Goal: Task Accomplishment & Management: Complete application form

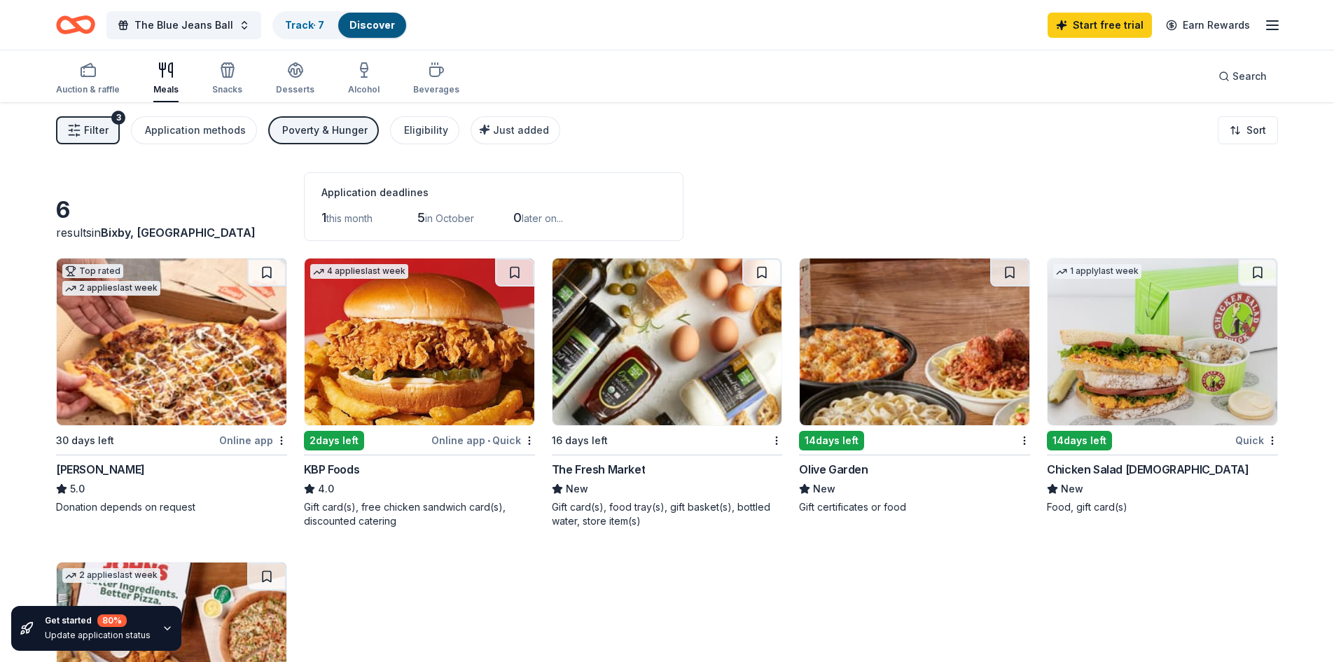
click at [100, 123] on span "Filter" at bounding box center [96, 130] width 25 height 17
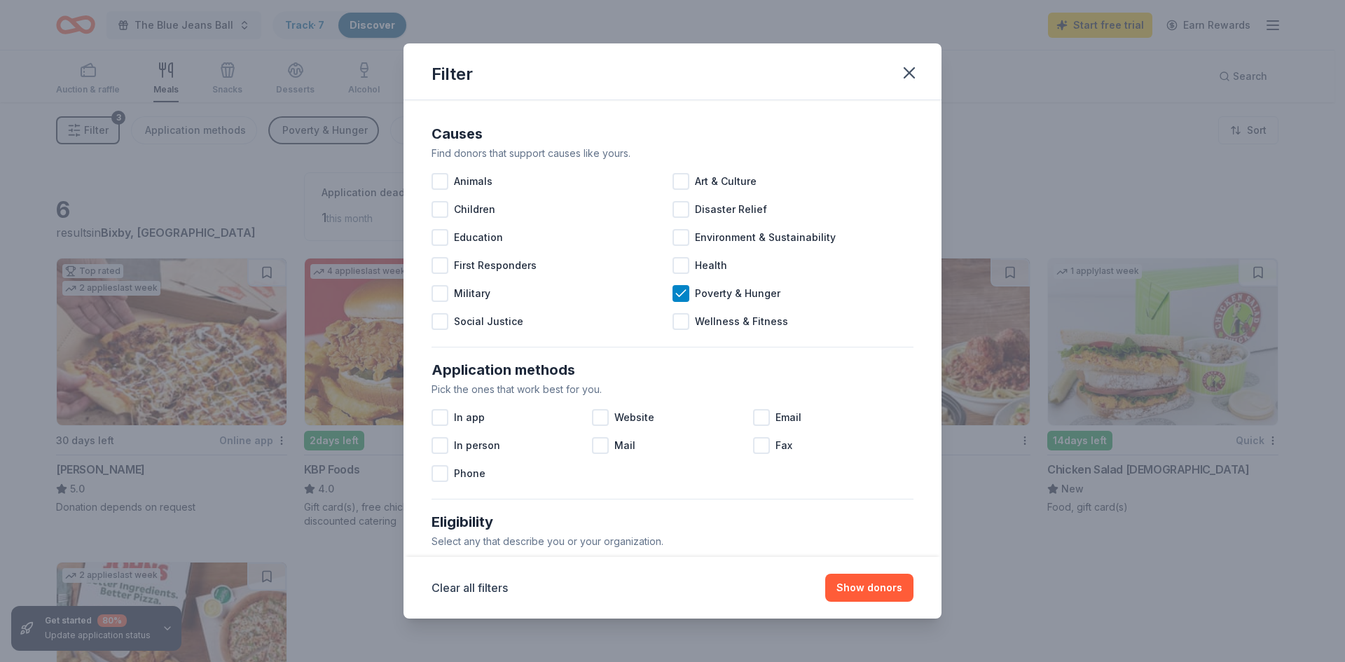
click at [286, 200] on div "Filter Causes Find donors that support causes like yours. Animals Art & Culture…" at bounding box center [672, 331] width 1345 height 662
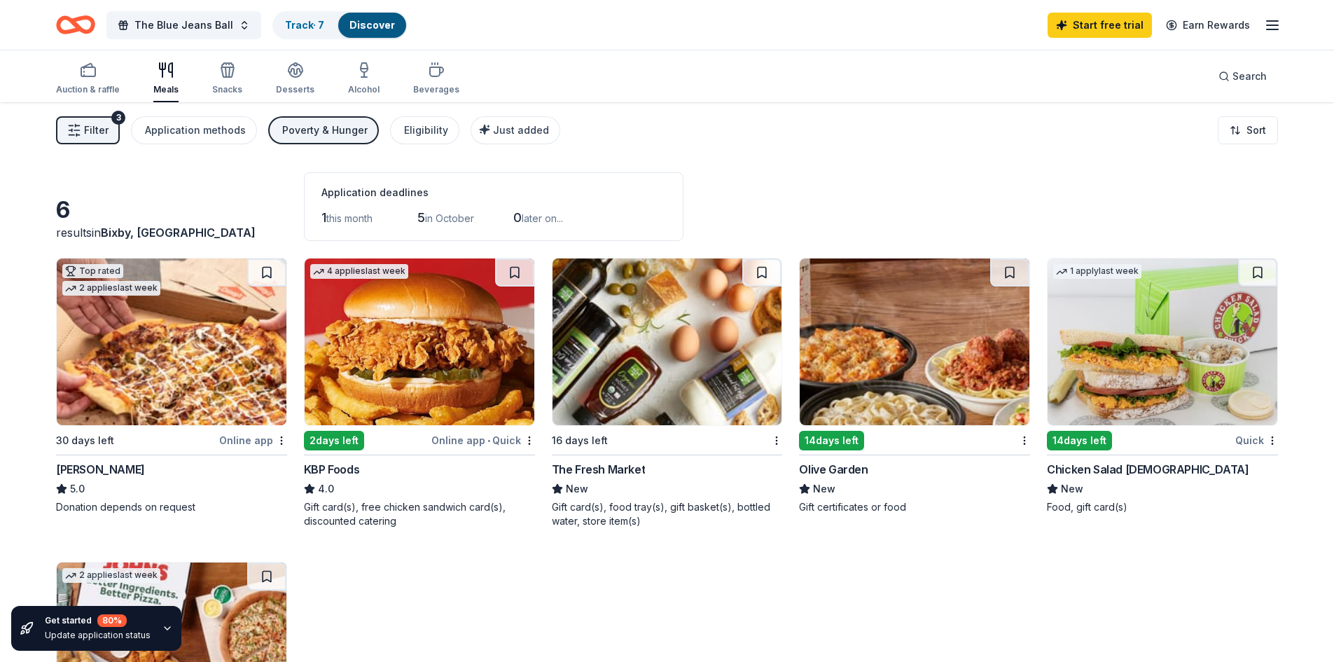
click at [323, 136] on div "Poverty & Hunger" at bounding box center [324, 130] width 85 height 17
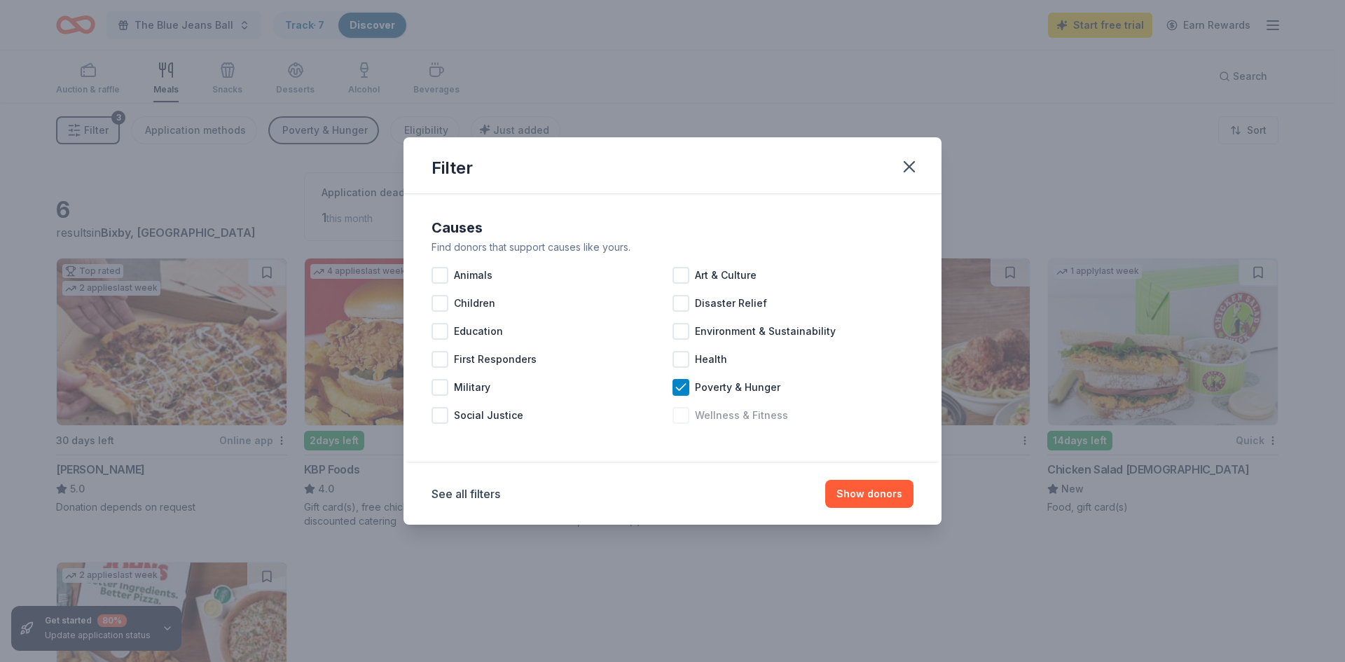
click at [682, 394] on icon at bounding box center [681, 387] width 14 height 14
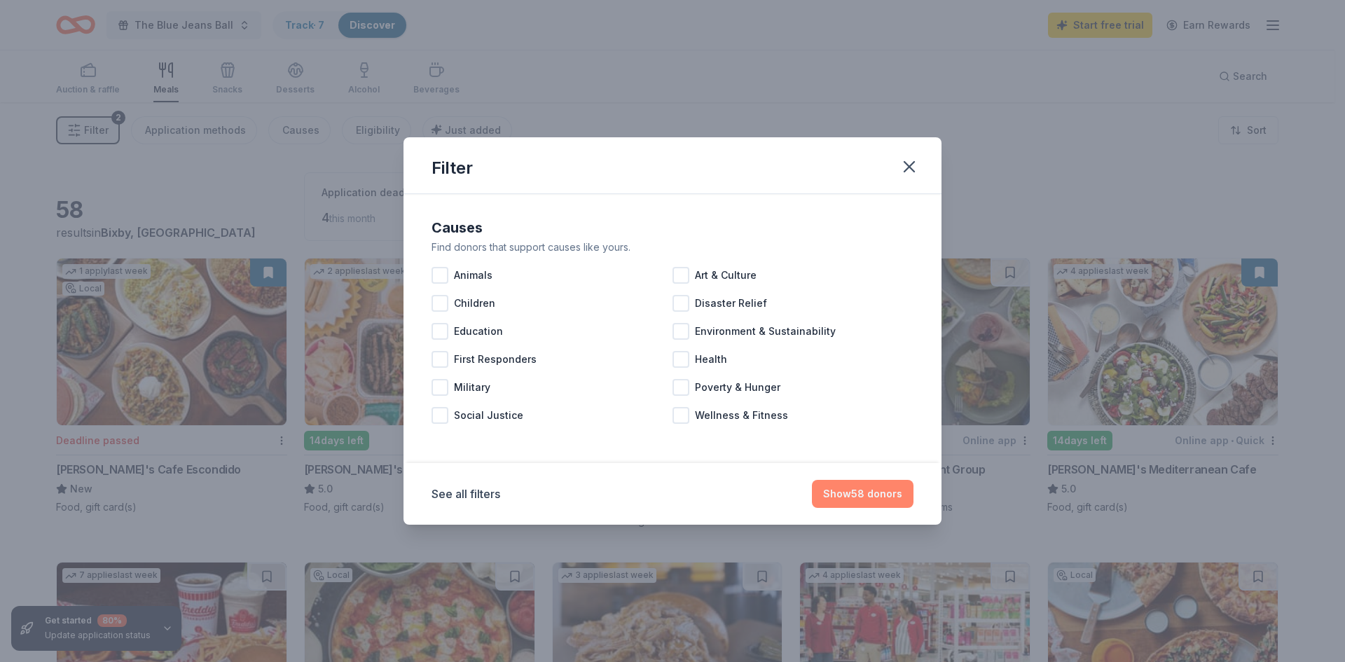
click at [847, 494] on button "Show 58 donors" at bounding box center [863, 494] width 102 height 28
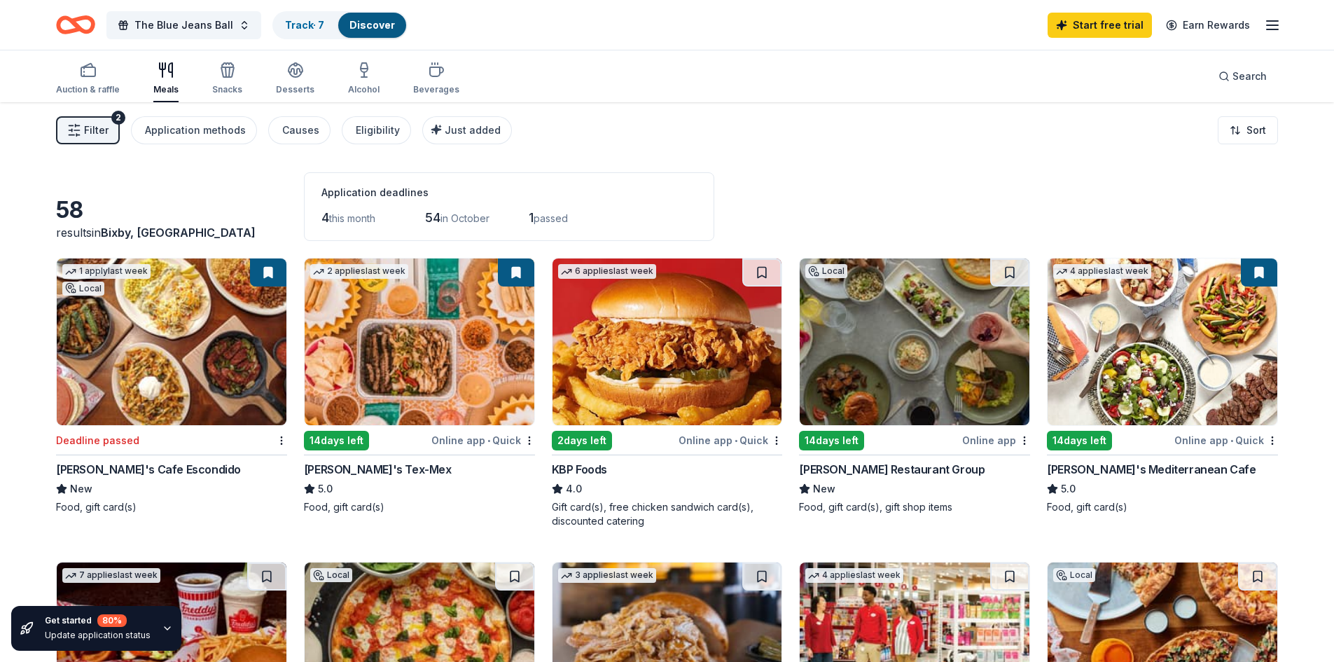
click at [98, 120] on button "Filter 2" at bounding box center [88, 130] width 64 height 28
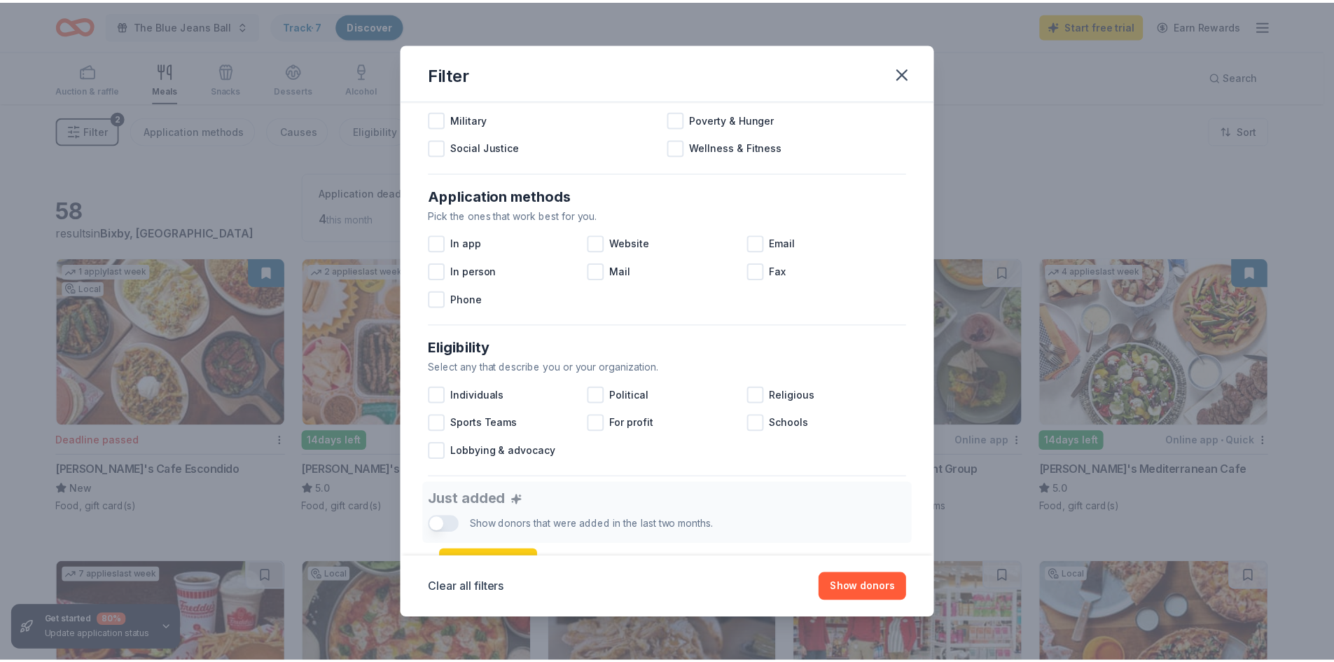
scroll to position [140, 0]
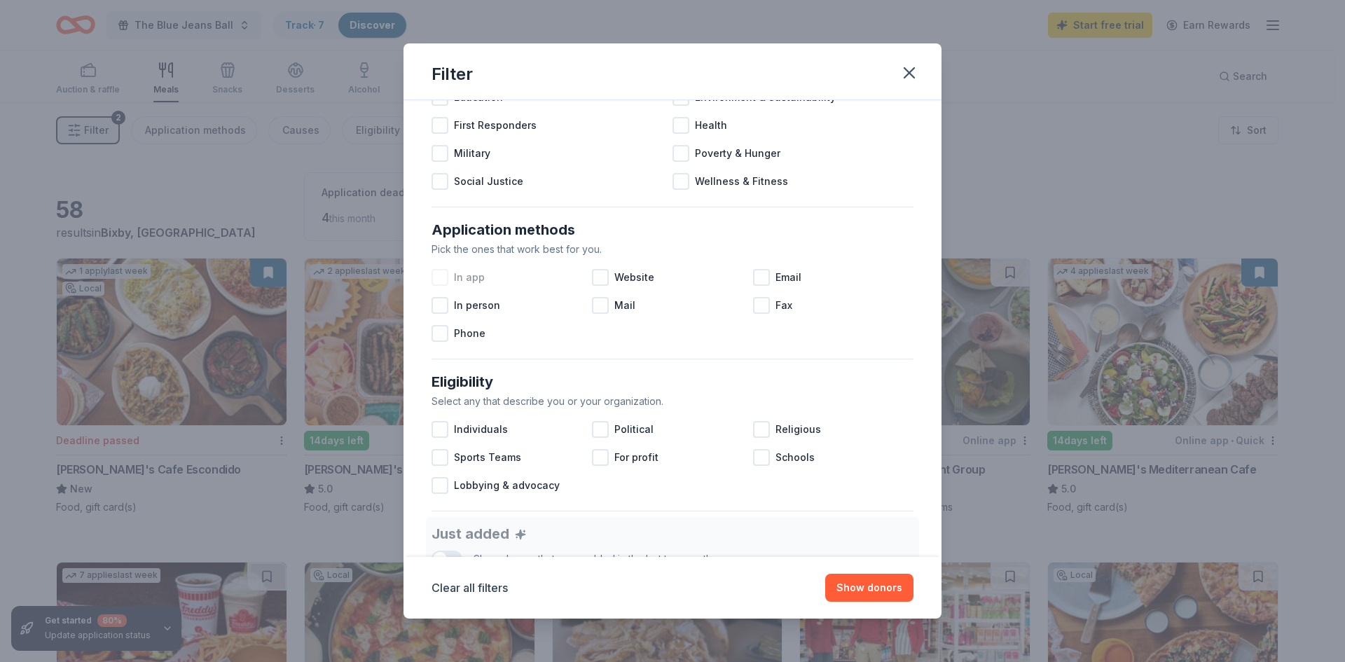
click at [449, 284] on div "In app" at bounding box center [511, 277] width 160 height 28
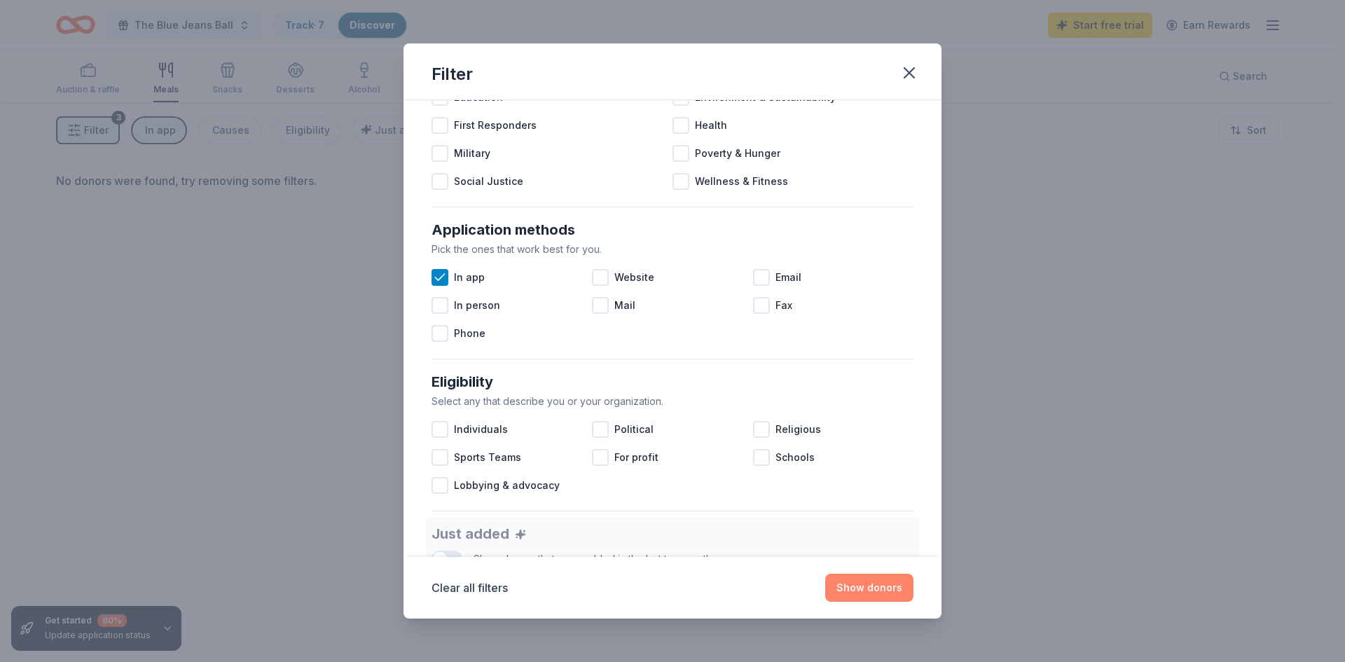
click at [884, 590] on button "Show donors" at bounding box center [869, 588] width 88 height 28
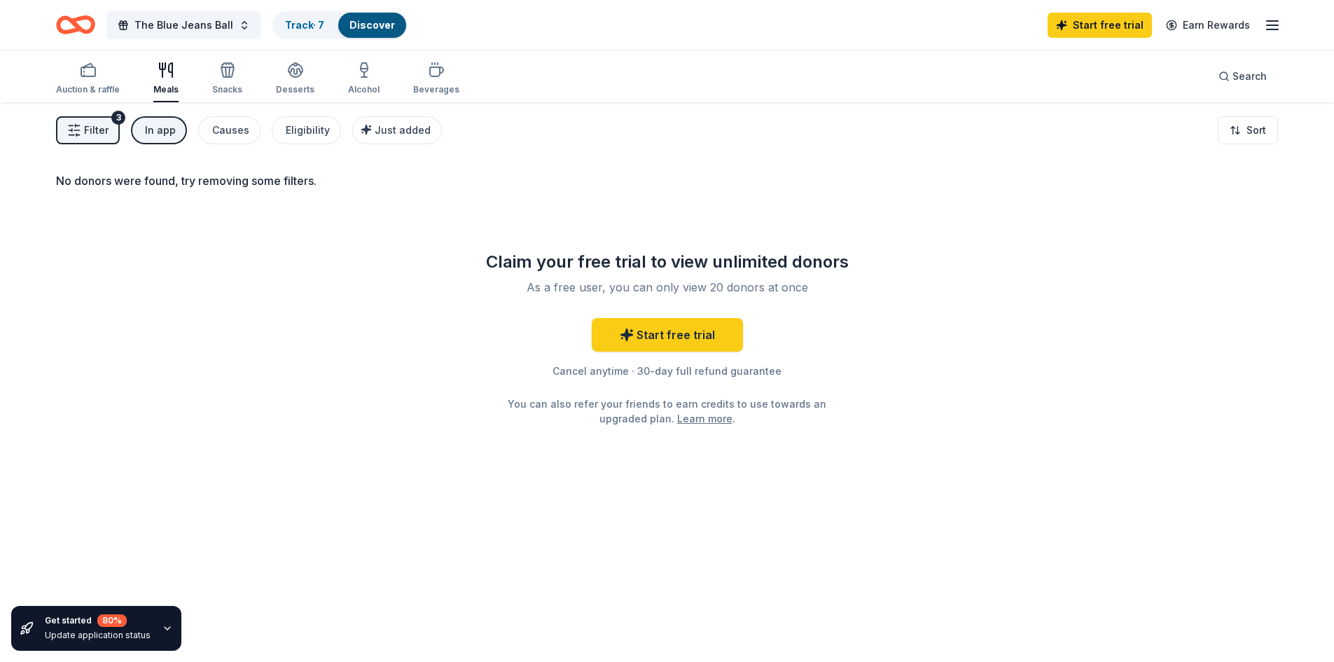
click at [163, 125] on div "In app" at bounding box center [160, 130] width 31 height 17
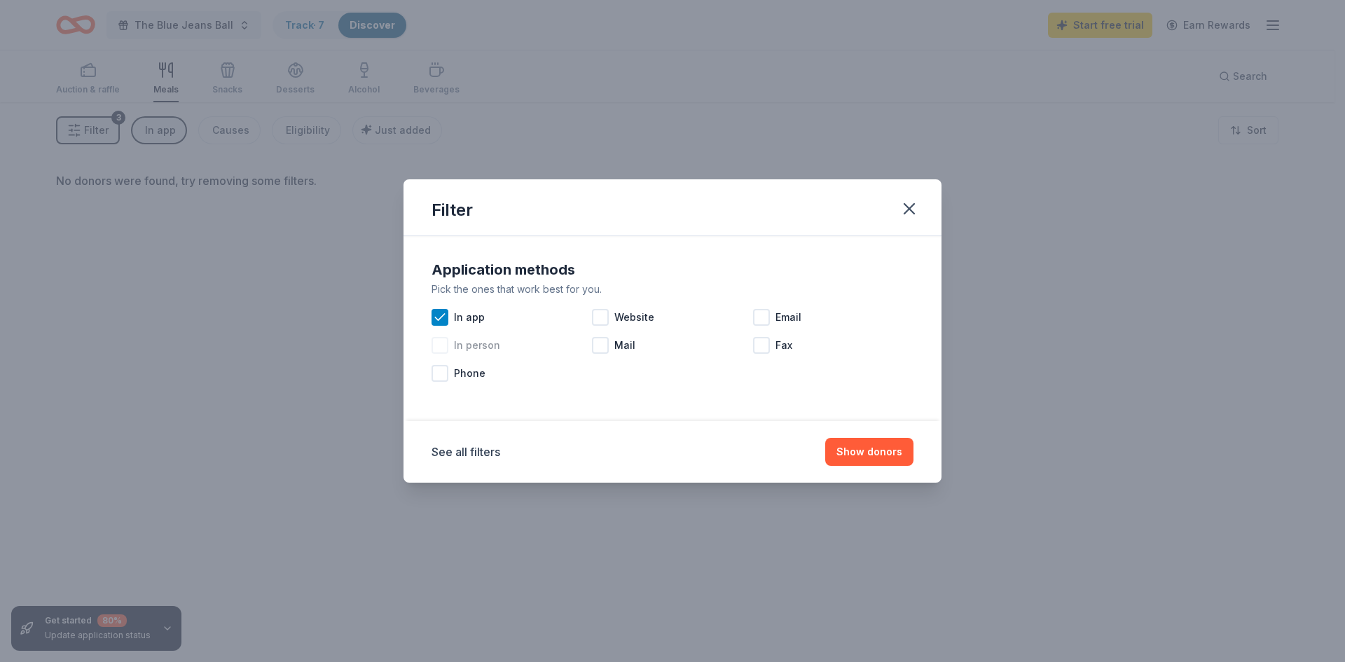
click at [480, 335] on div "In person" at bounding box center [511, 345] width 160 height 28
click at [460, 317] on span "In app" at bounding box center [469, 317] width 31 height 17
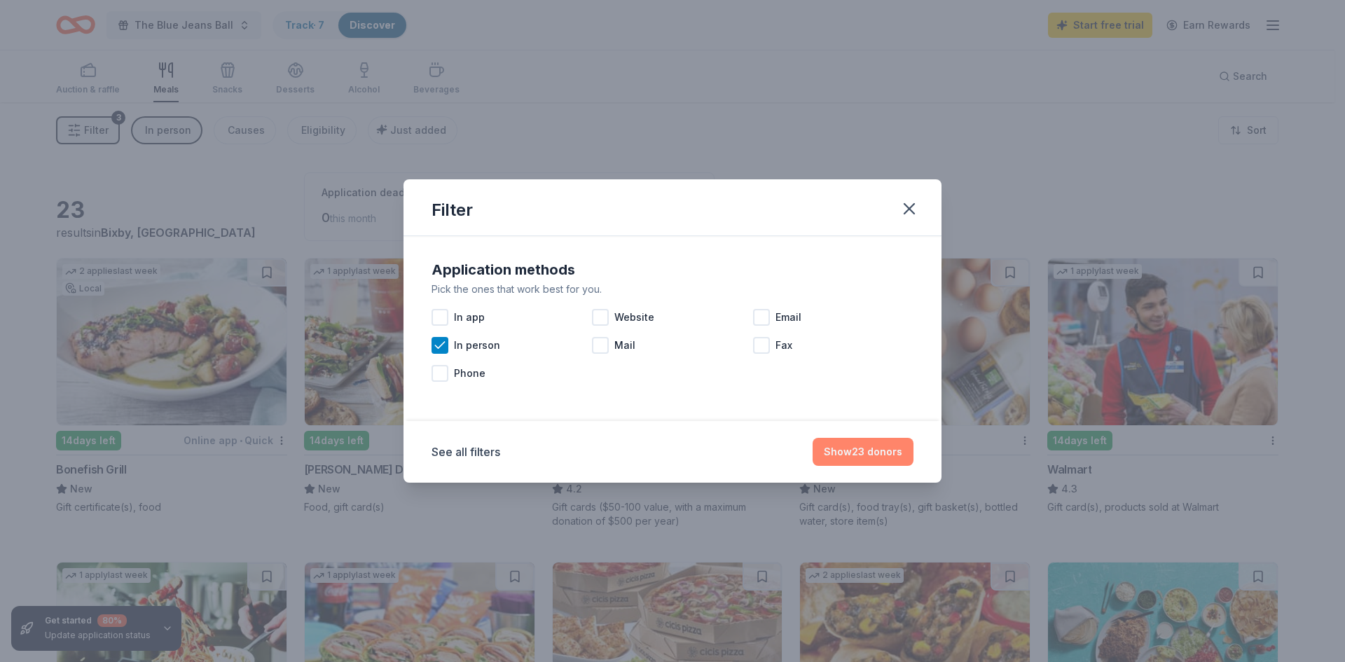
click at [831, 461] on button "Show 23 donors" at bounding box center [862, 452] width 101 height 28
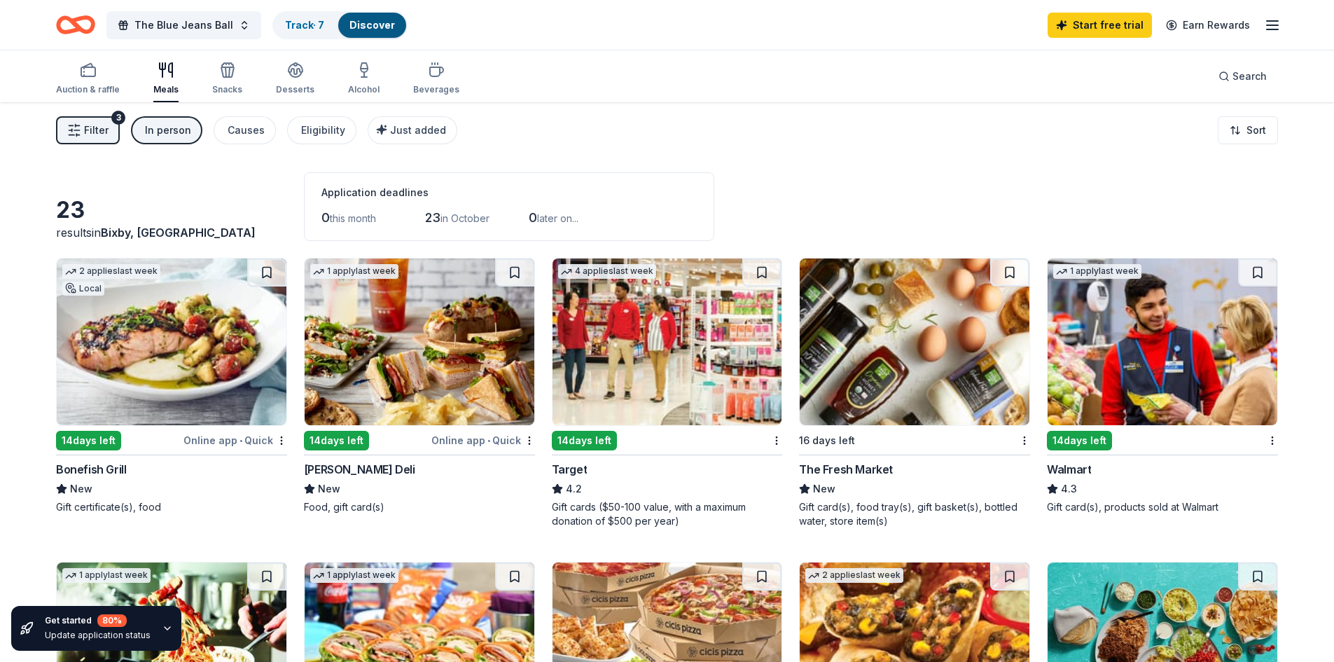
click at [184, 124] on div "In person" at bounding box center [168, 130] width 46 height 17
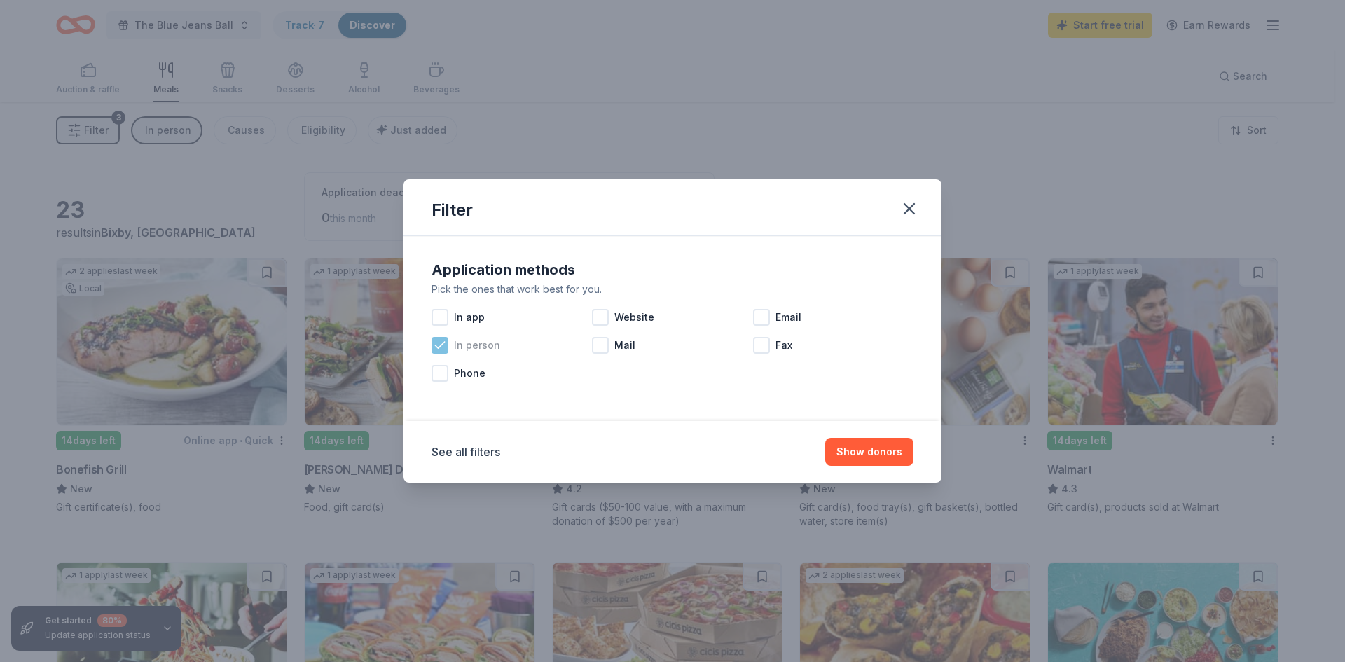
click at [482, 345] on span "In person" at bounding box center [477, 345] width 46 height 17
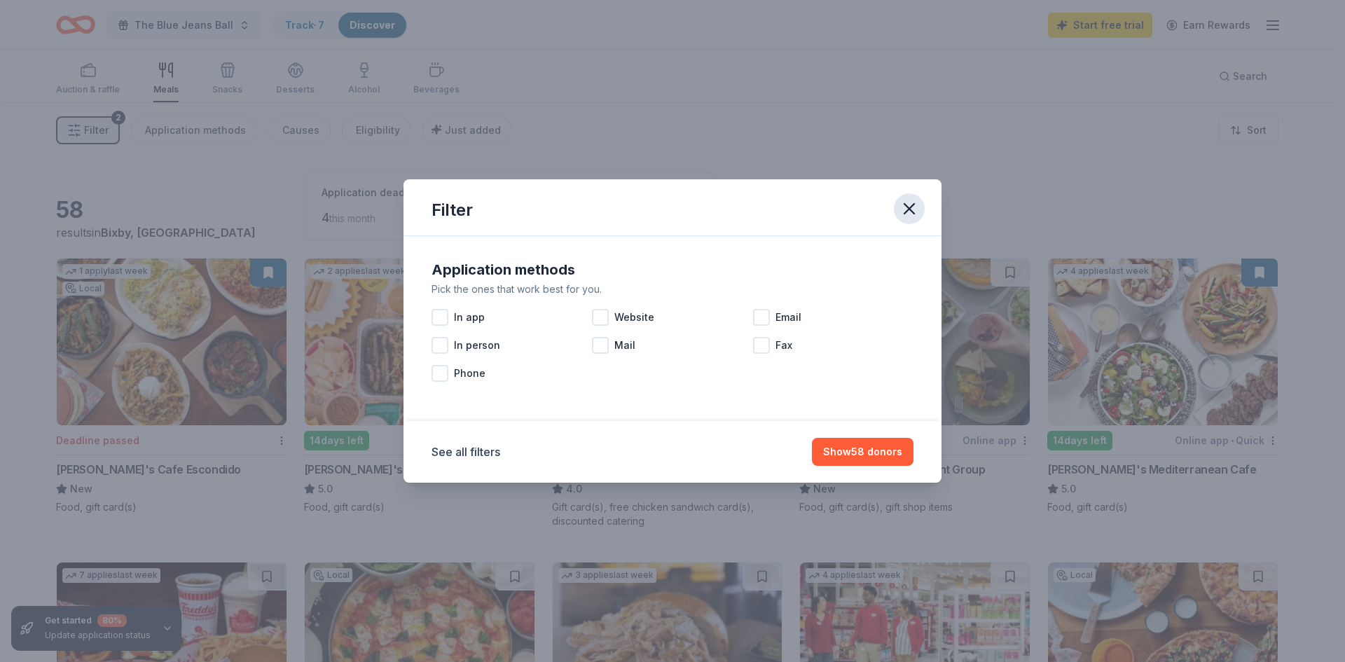
click at [908, 200] on icon "button" at bounding box center [909, 209] width 20 height 20
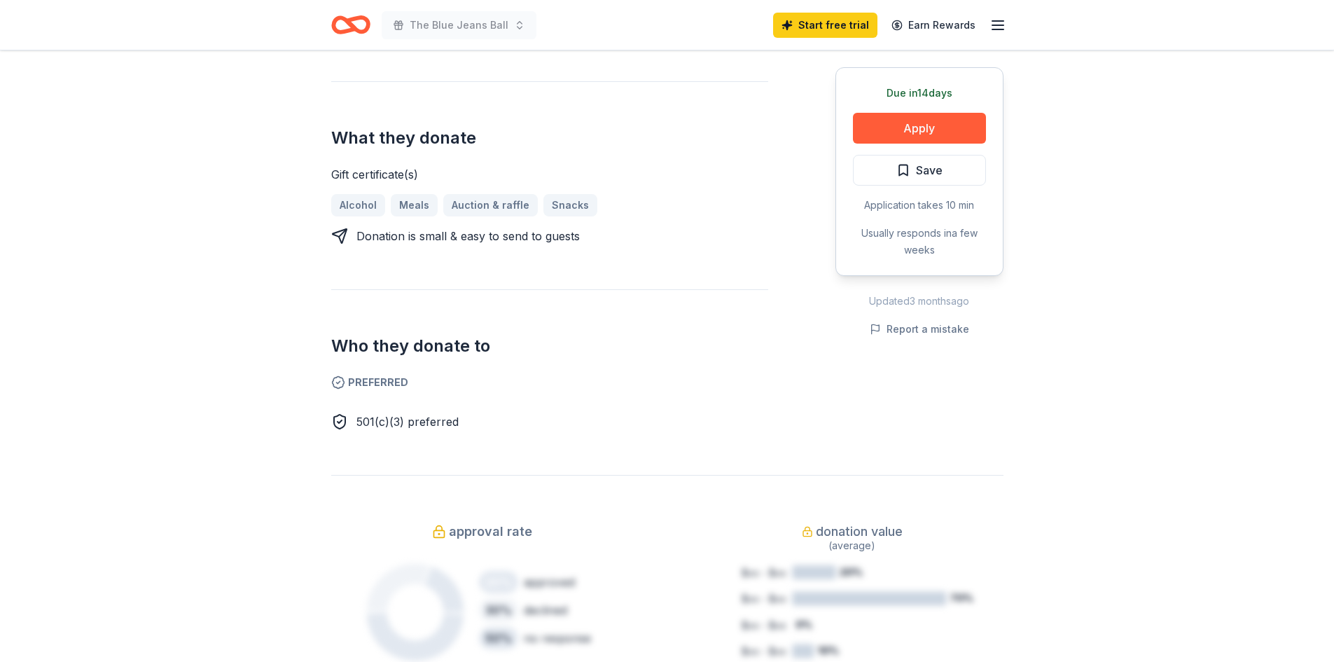
scroll to position [490, 0]
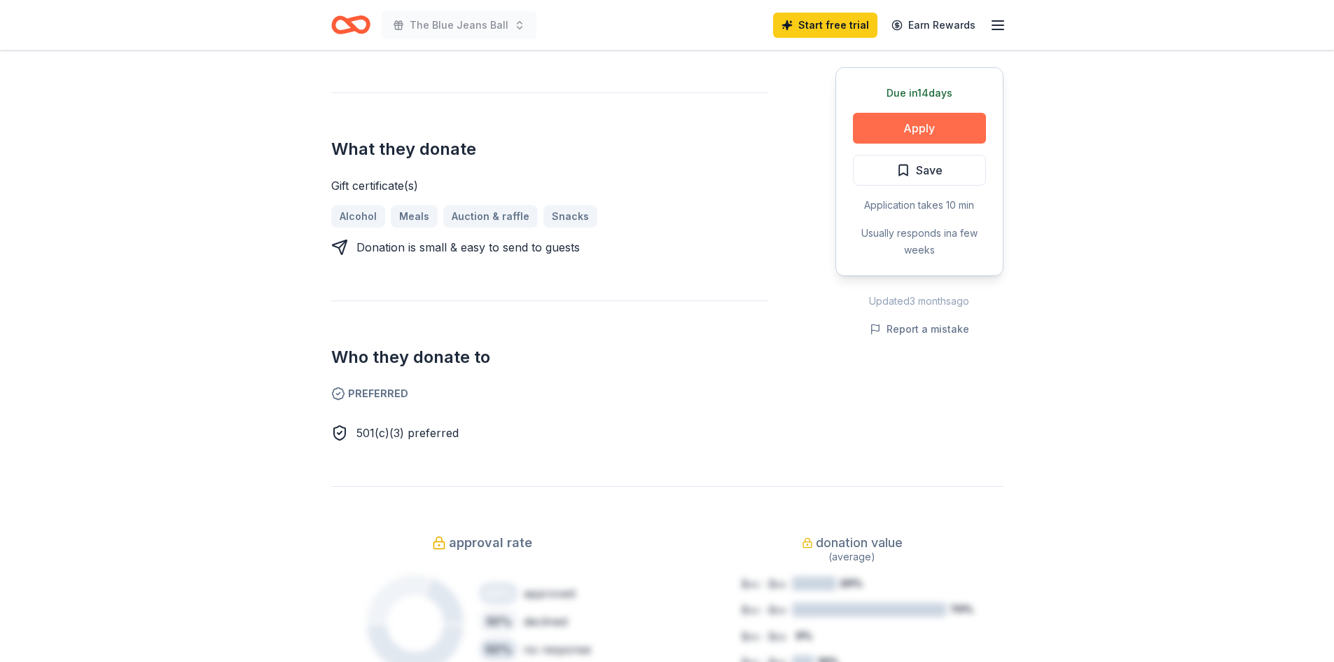
click at [901, 136] on button "Apply" at bounding box center [919, 128] width 133 height 31
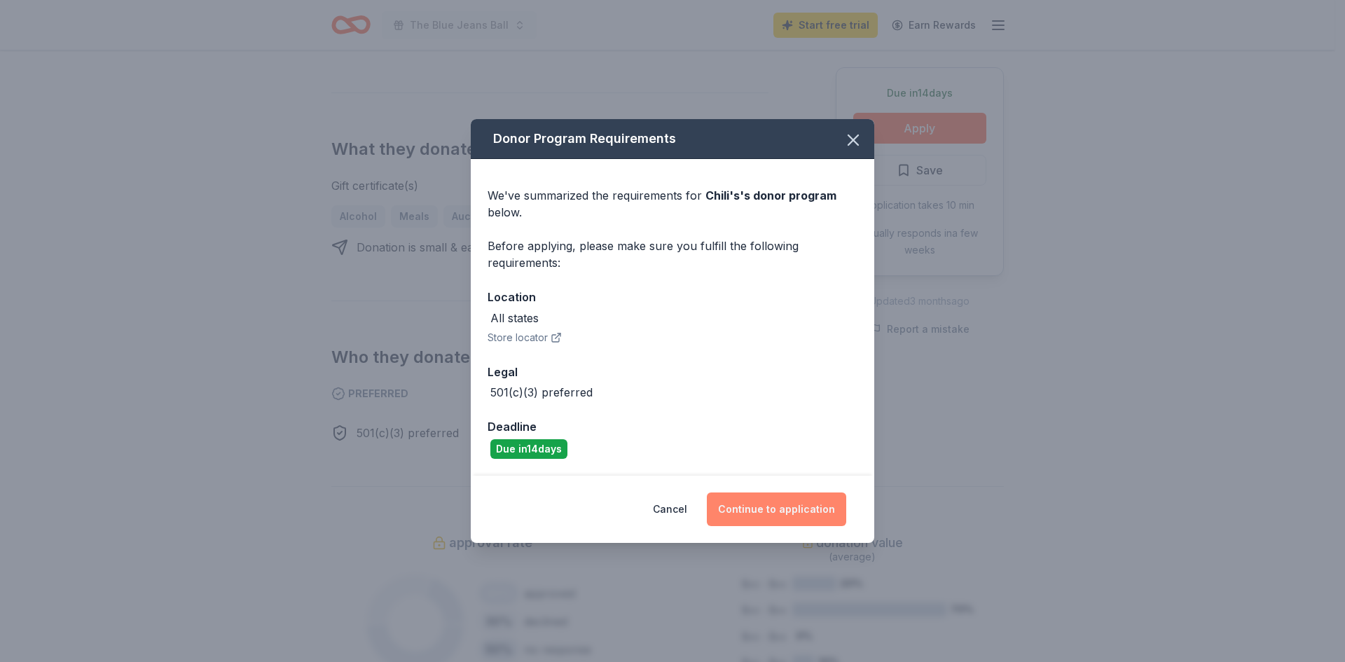
click at [770, 521] on button "Continue to application" at bounding box center [776, 509] width 139 height 34
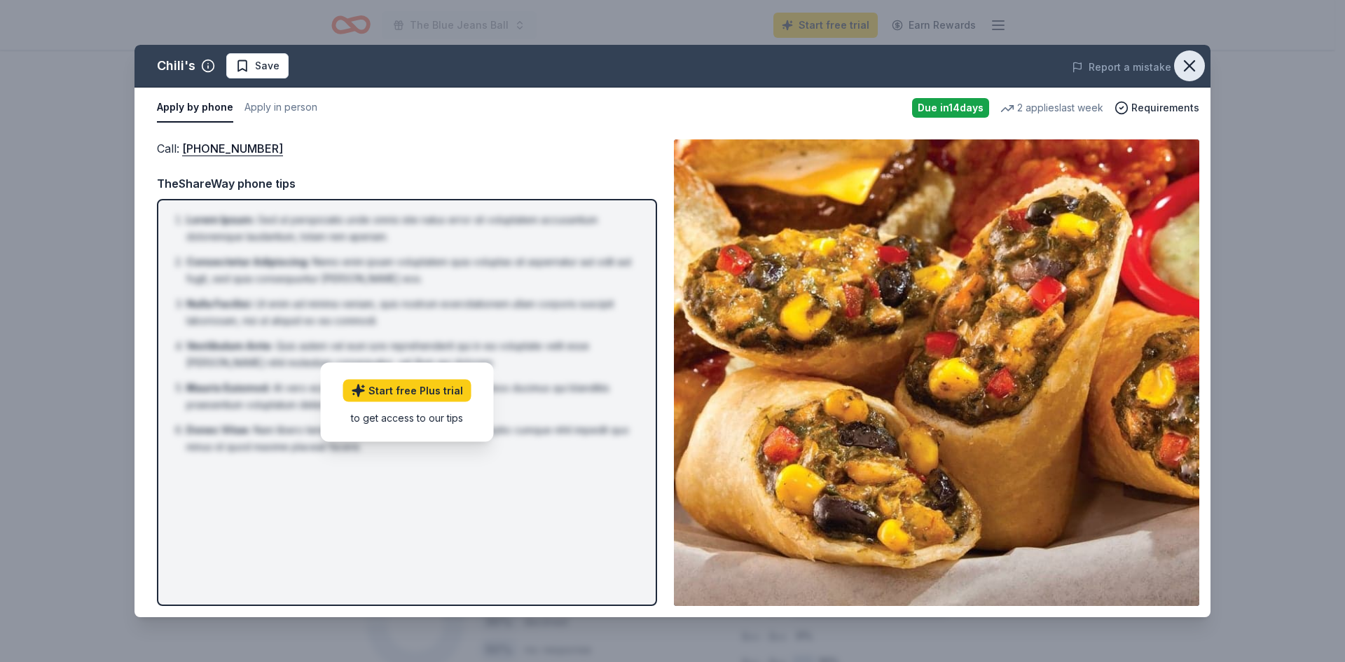
click at [1190, 64] on icon "button" at bounding box center [1189, 66] width 10 height 10
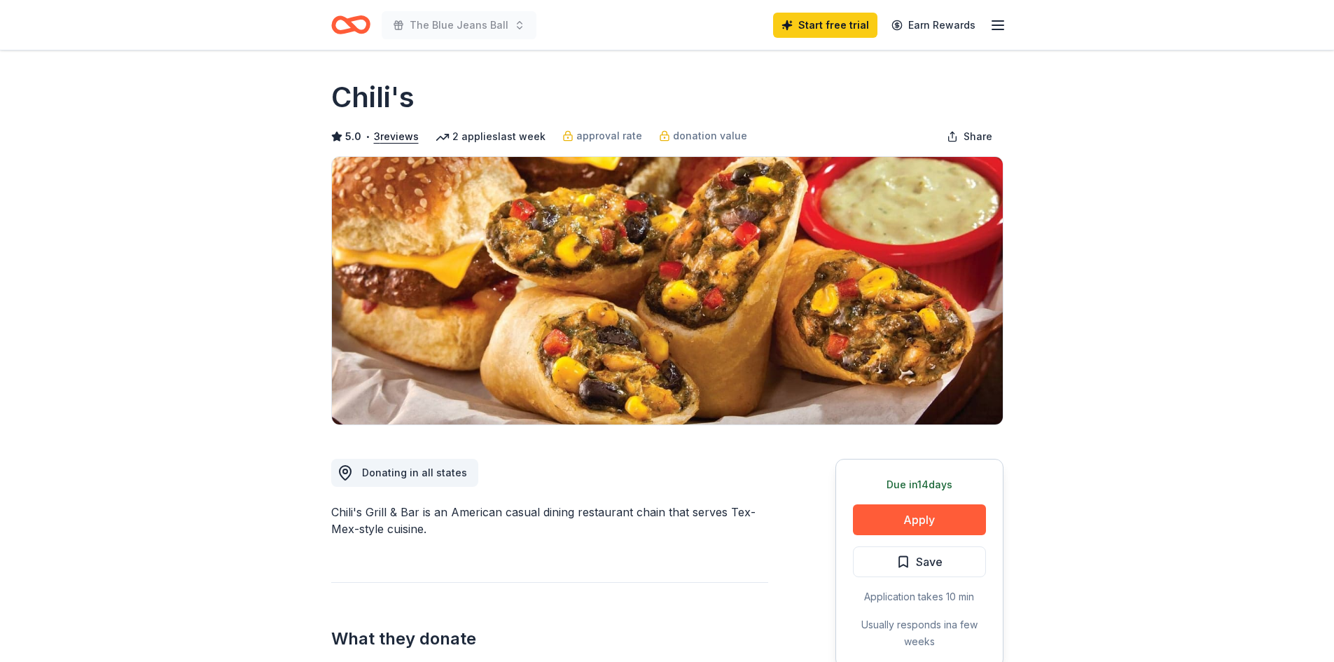
scroll to position [0, 0]
